Goal: Transaction & Acquisition: Purchase product/service

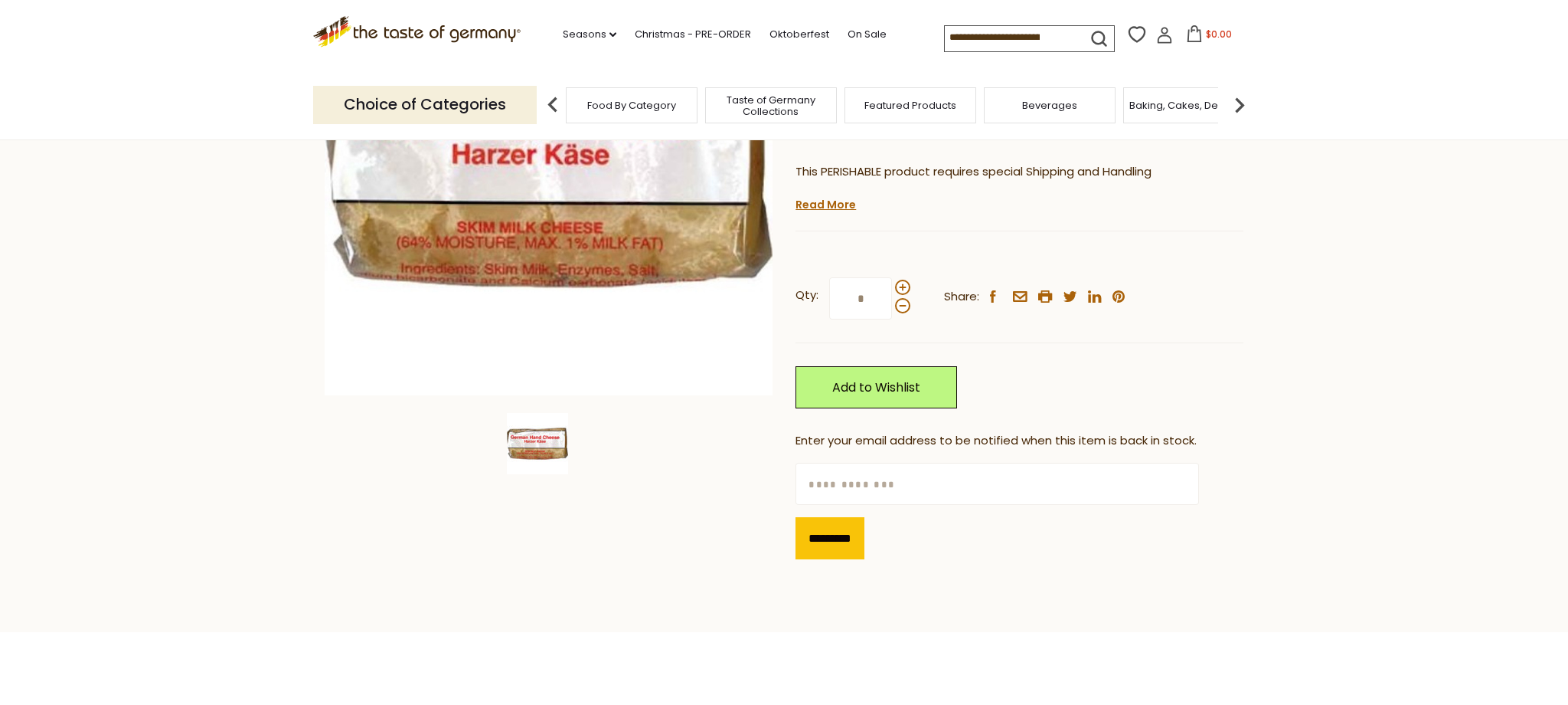
scroll to position [274, 0]
click at [910, 294] on span at bounding box center [902, 286] width 15 height 15
click at [892, 319] on input "*" at bounding box center [861, 298] width 63 height 42
click at [909, 313] on span at bounding box center [902, 304] width 15 height 15
click at [892, 319] on input "*" at bounding box center [861, 298] width 63 height 42
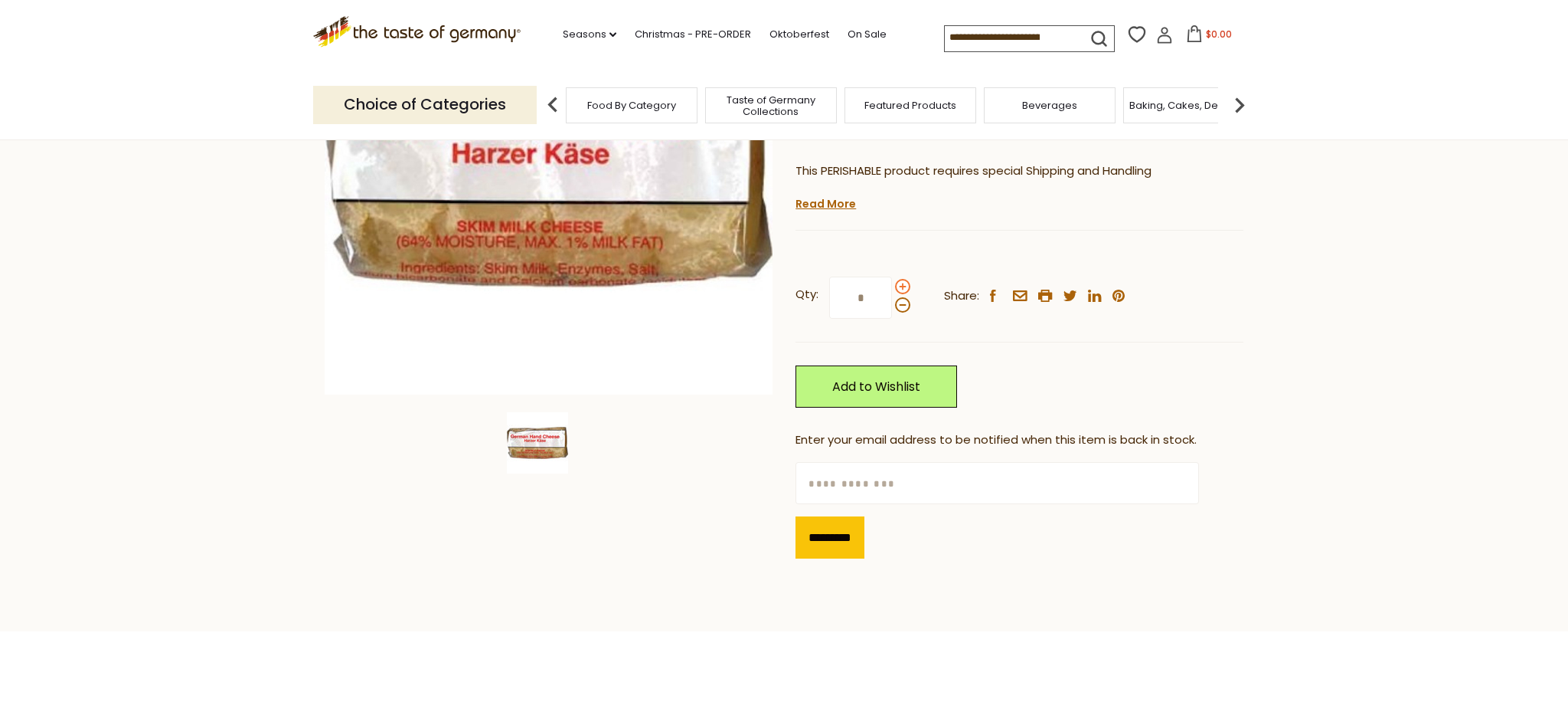
click at [906, 294] on span at bounding box center [902, 286] width 15 height 15
click at [892, 319] on input "*" at bounding box center [861, 298] width 63 height 42
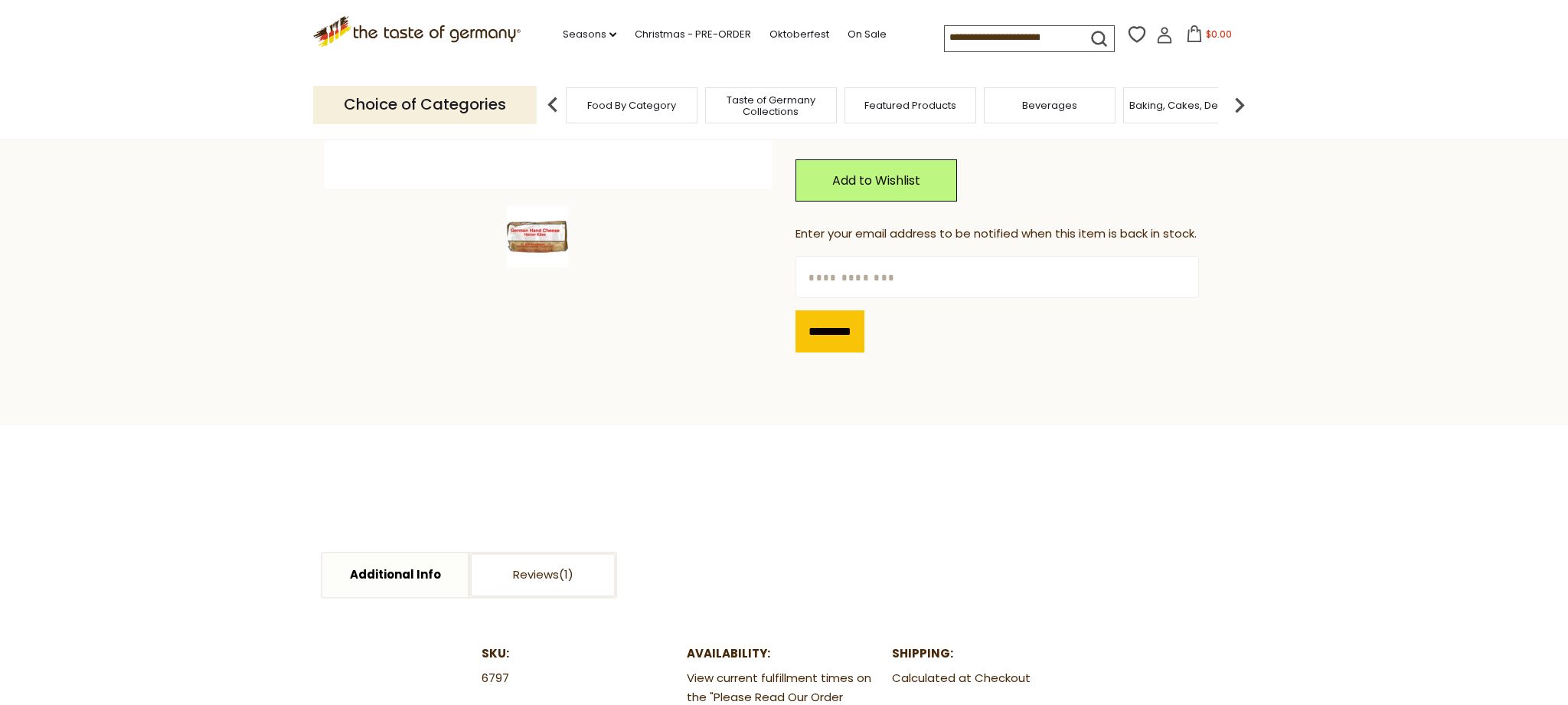
scroll to position [481, 0]
click at [908, 105] on span at bounding box center [902, 97] width 15 height 15
click at [892, 111] on input "*" at bounding box center [861, 89] width 63 height 42
click at [901, 87] on span at bounding box center [902, 79] width 15 height 15
click at [892, 111] on input "*" at bounding box center [861, 89] width 63 height 42
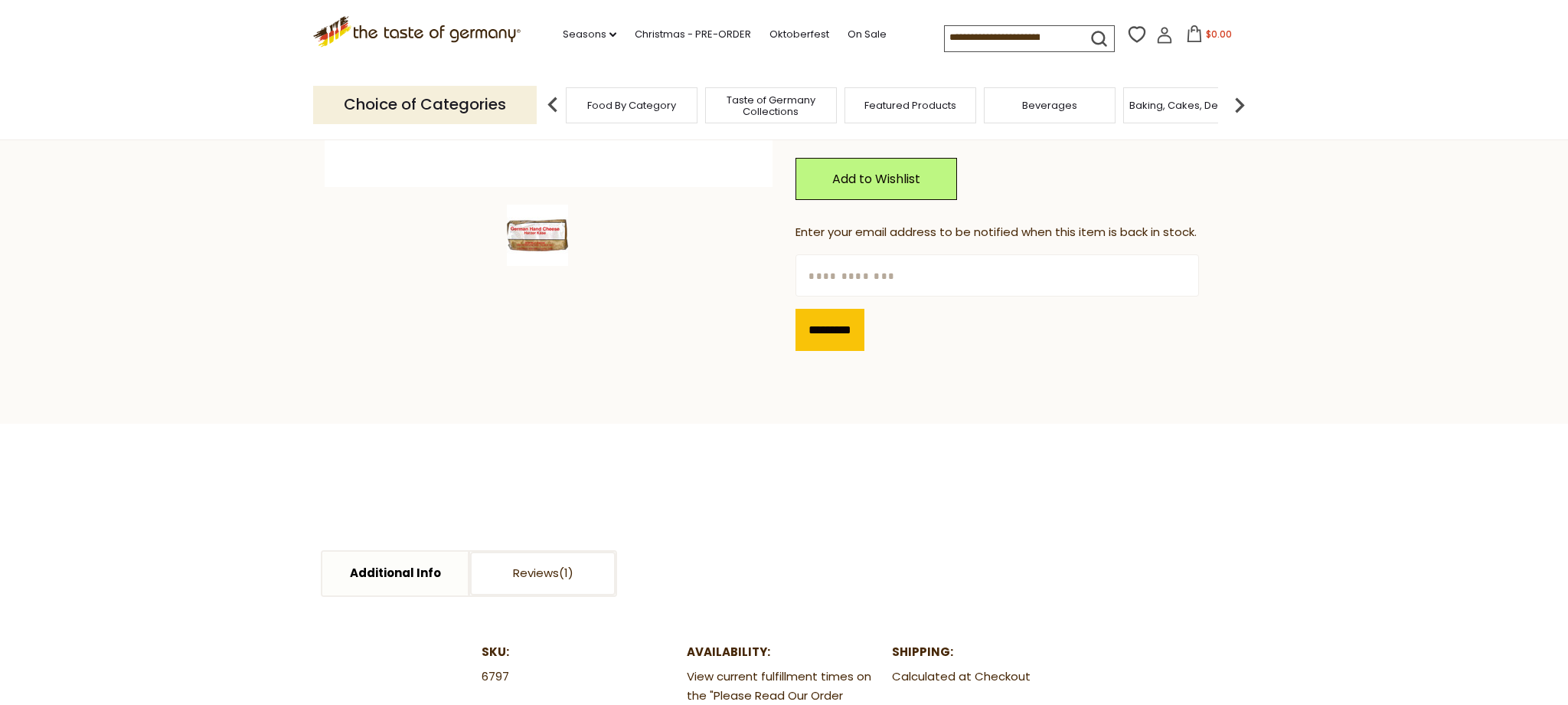
type input "*"
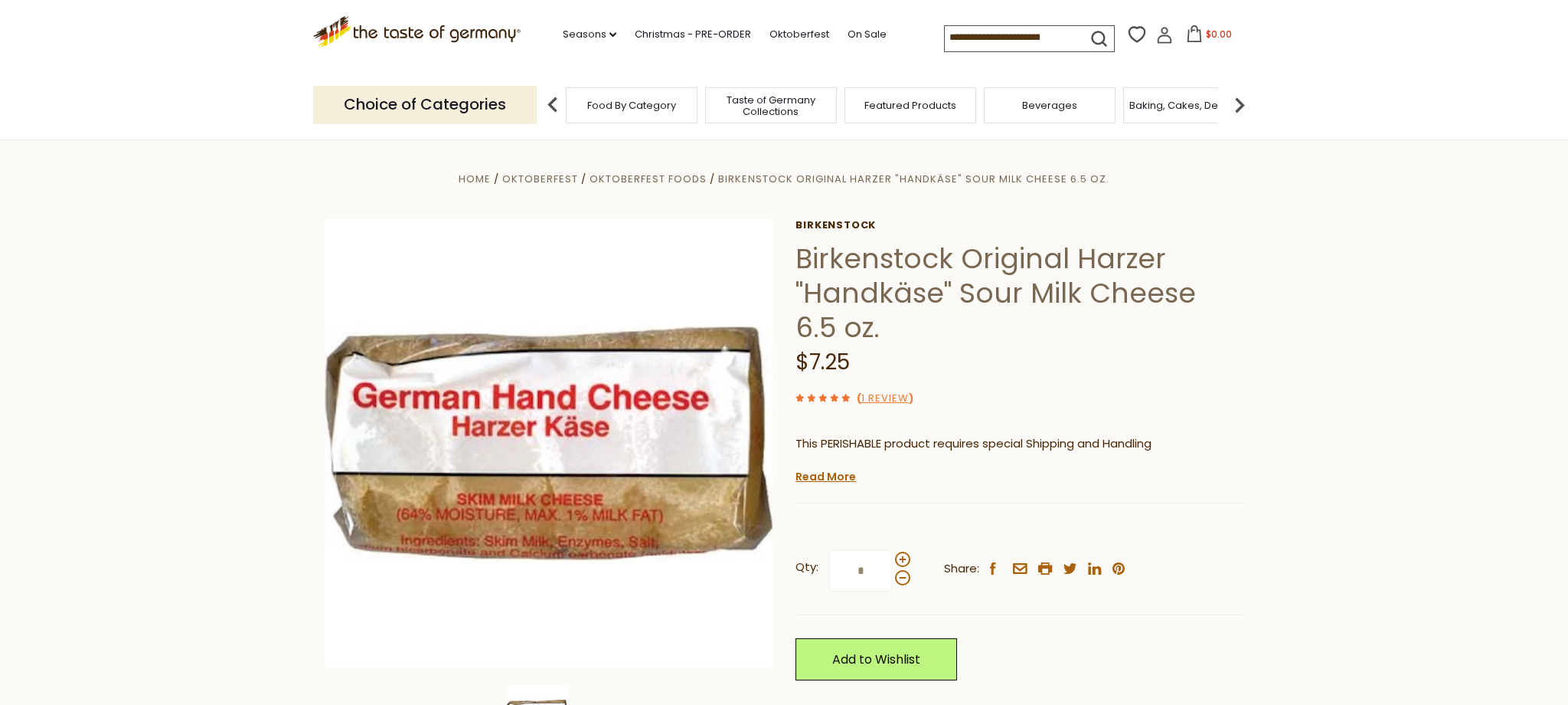
scroll to position [0, 0]
